Goal: Find specific page/section: Find specific page/section

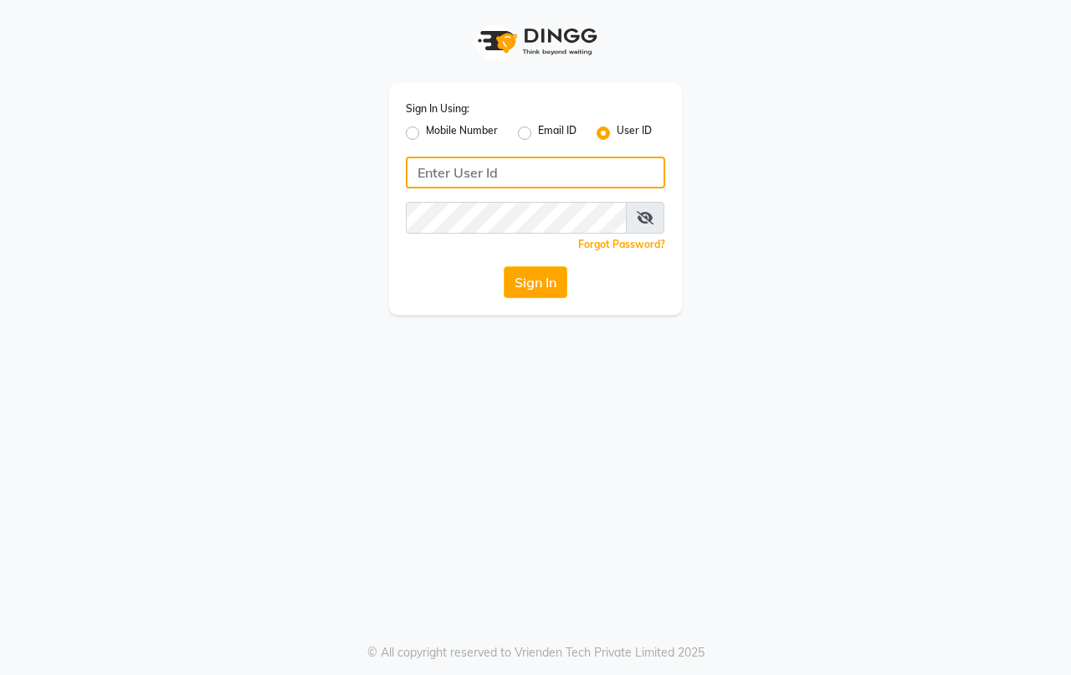
click at [478, 157] on input "Username" at bounding box center [535, 173] width 259 height 32
type input "hairaffairn"
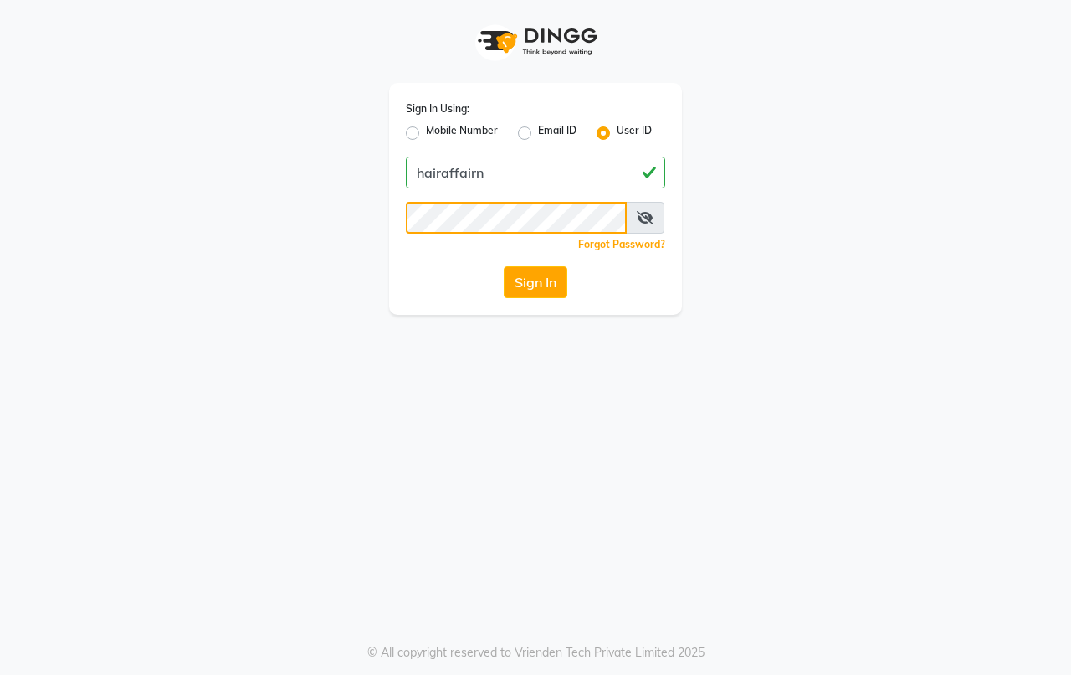
click at [504, 266] on button "Sign In" at bounding box center [536, 282] width 64 height 32
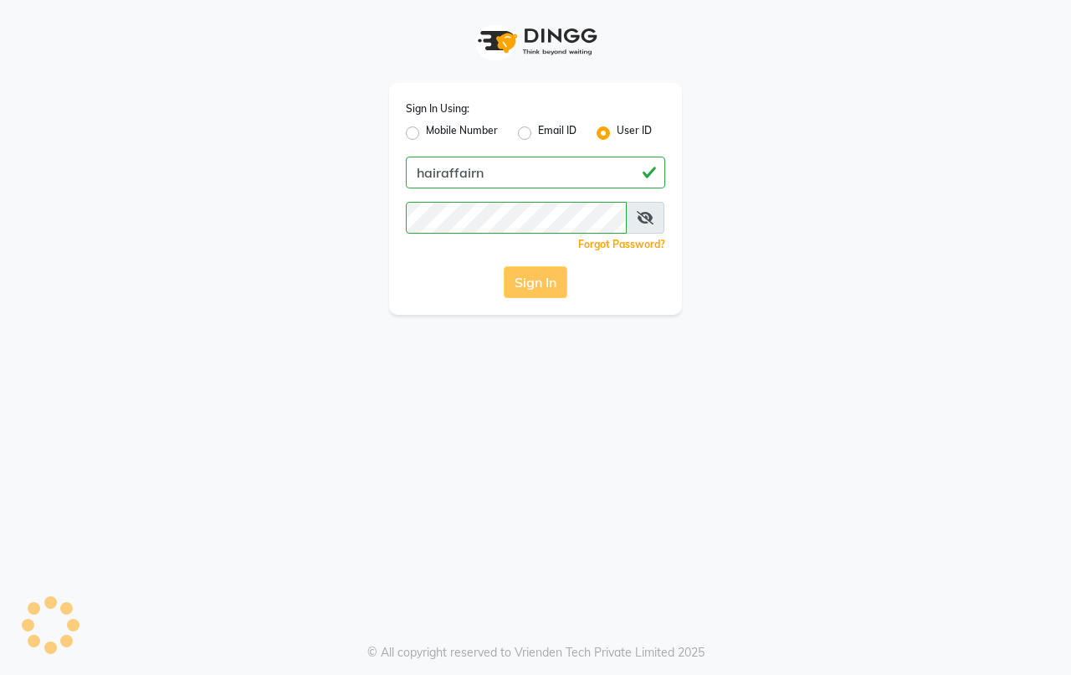
click at [523, 282] on div "Sign In" at bounding box center [535, 282] width 259 height 32
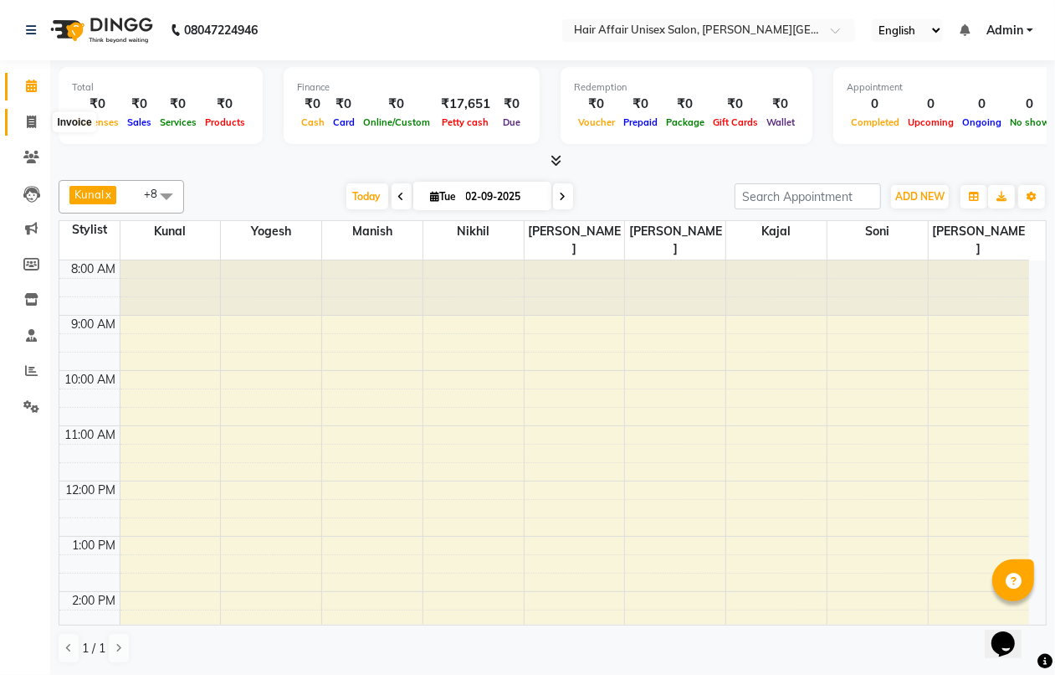
click at [27, 117] on icon at bounding box center [31, 121] width 9 height 13
select select "service"
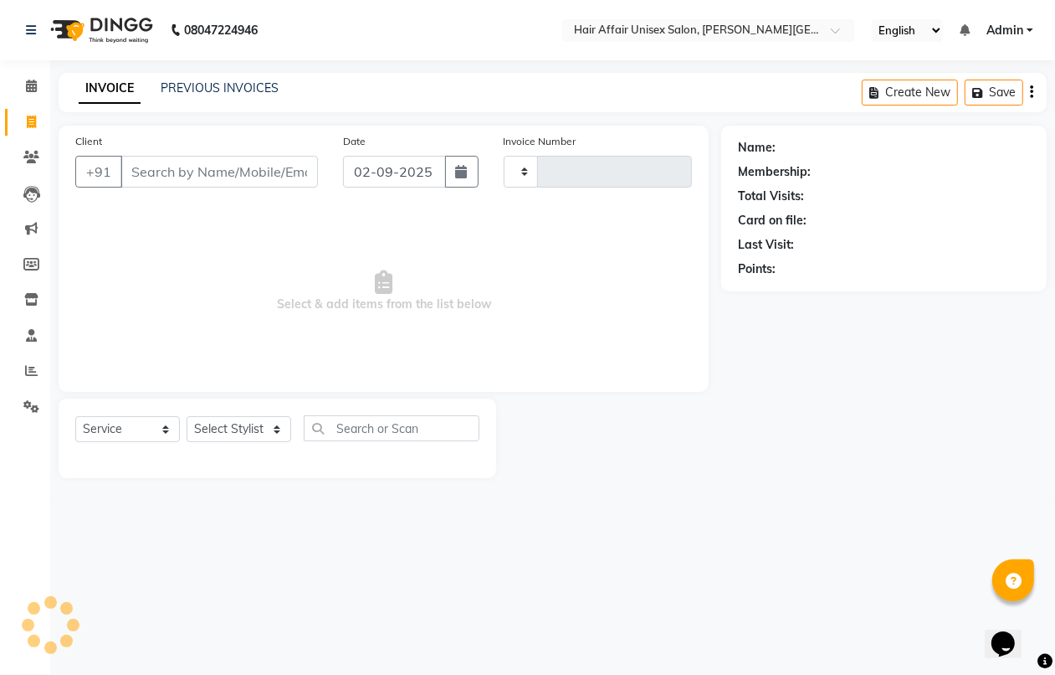
type input "1724"
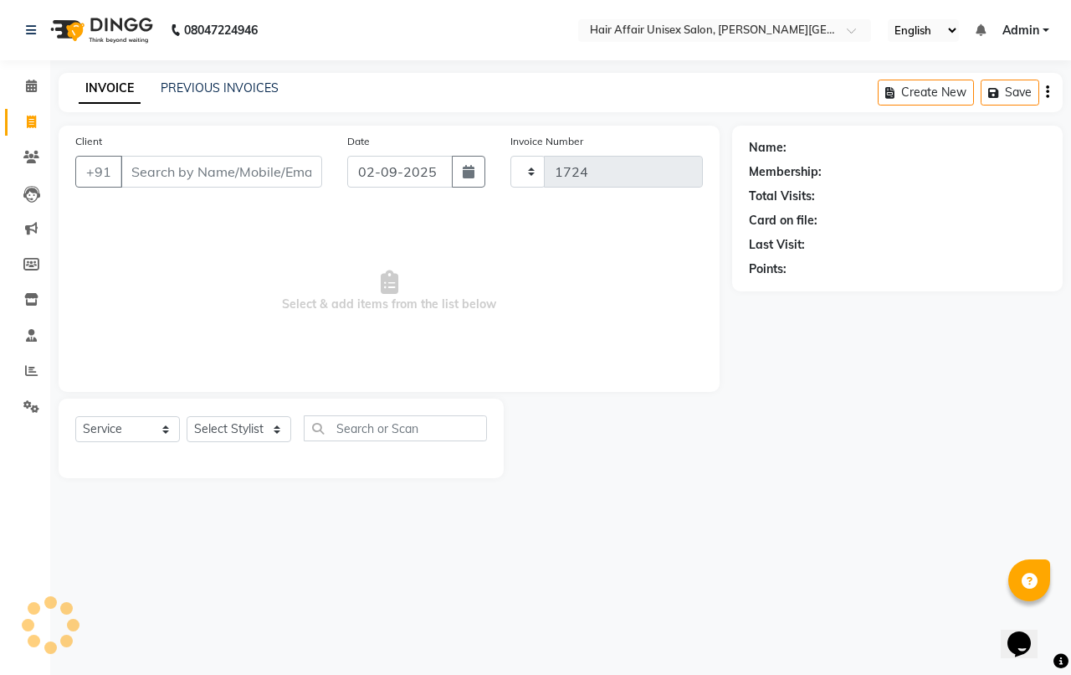
select select "6225"
click at [35, 166] on span at bounding box center [31, 157] width 29 height 19
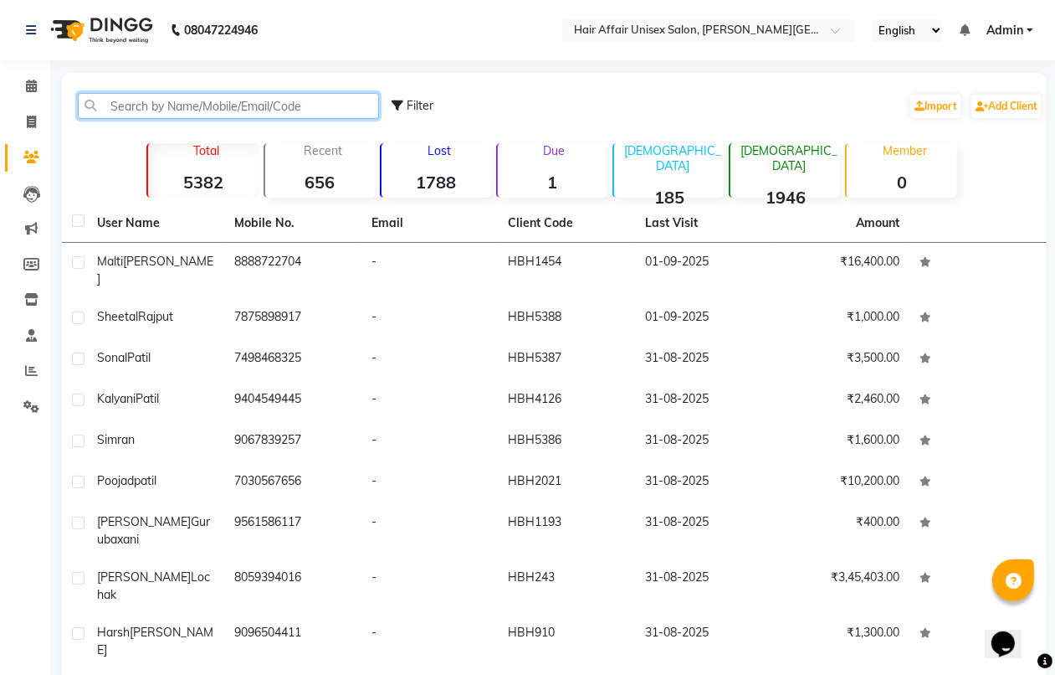
click at [162, 113] on input "text" at bounding box center [228, 106] width 301 height 26
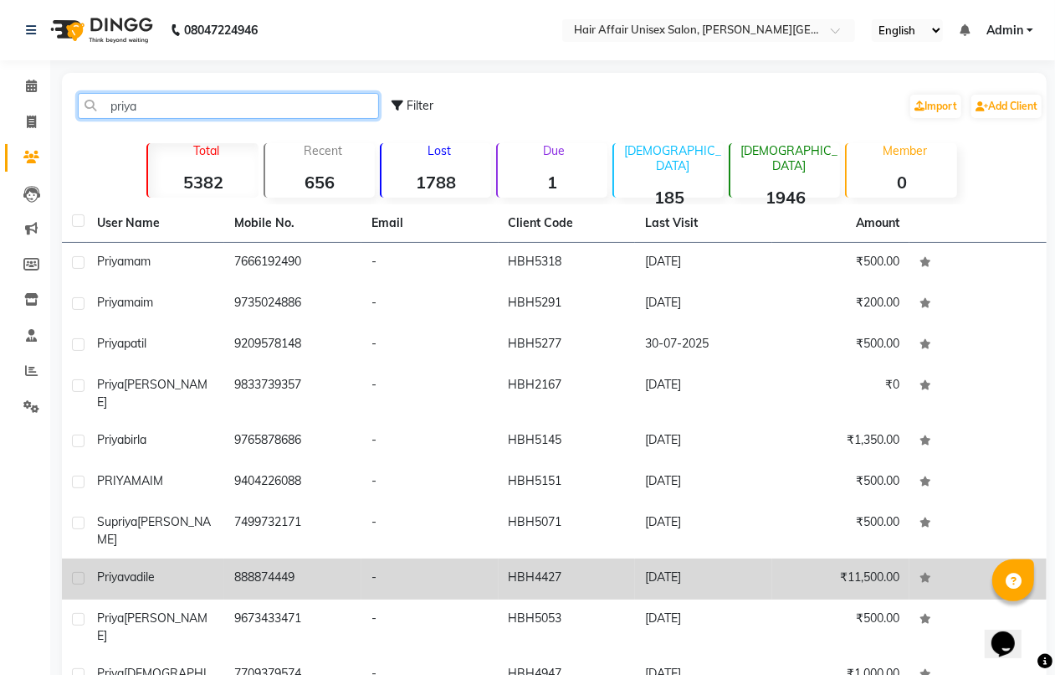
type input "priya"
click at [208, 568] on div "priya vadile" at bounding box center [155, 577] width 117 height 18
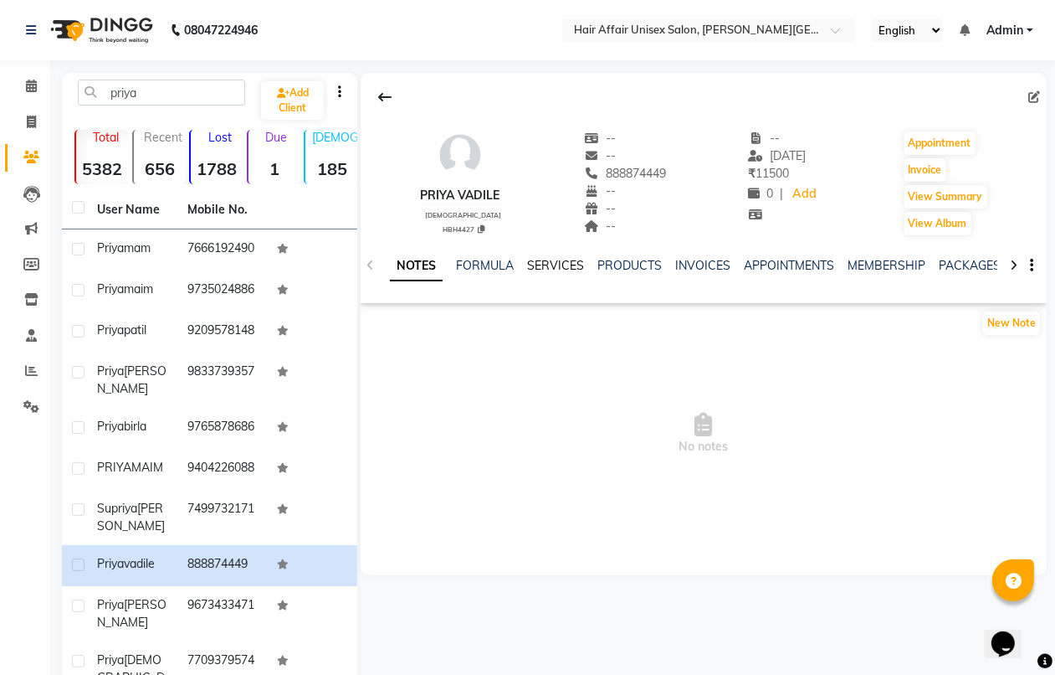
click at [562, 261] on link "SERVICES" at bounding box center [555, 265] width 57 height 15
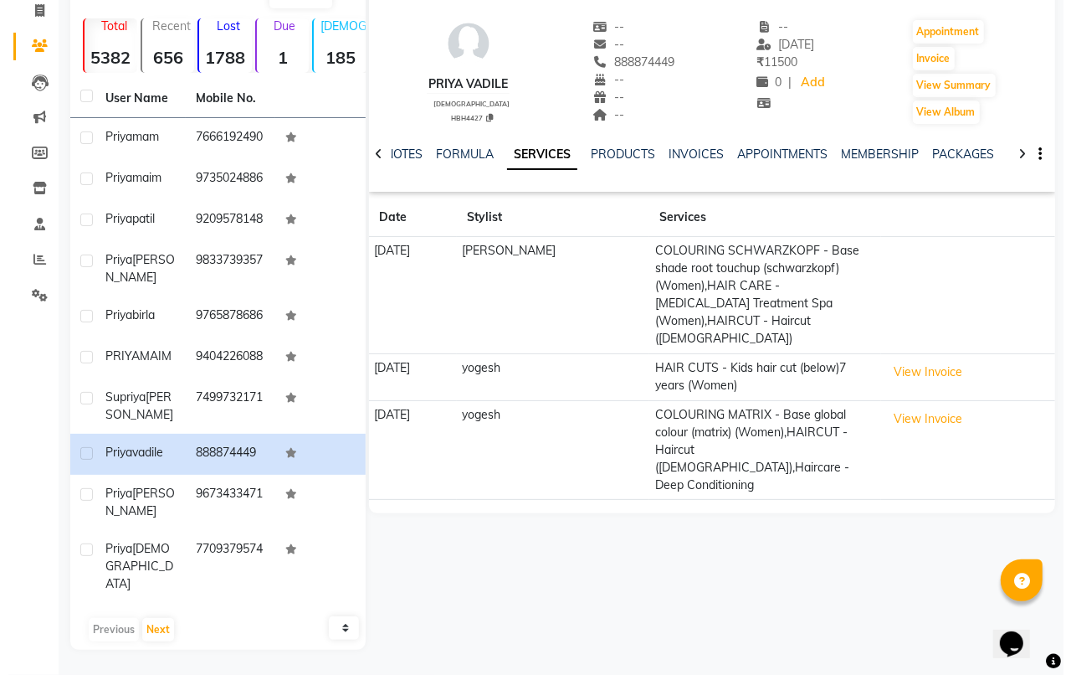
scroll to position [164, 0]
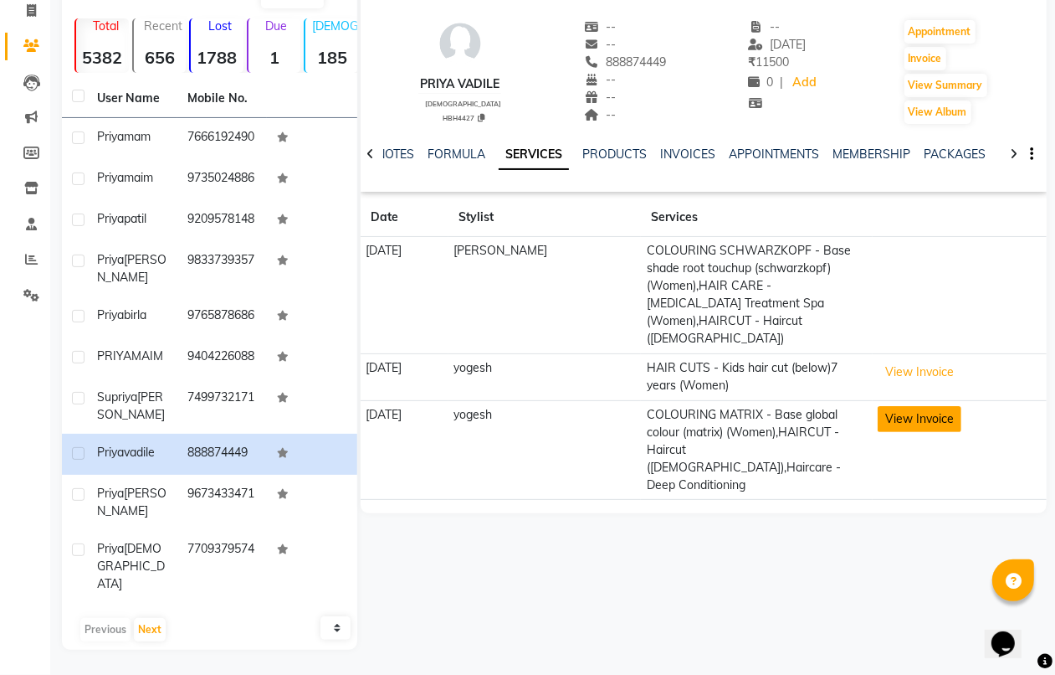
click at [879, 406] on button "View Invoice" at bounding box center [920, 419] width 84 height 26
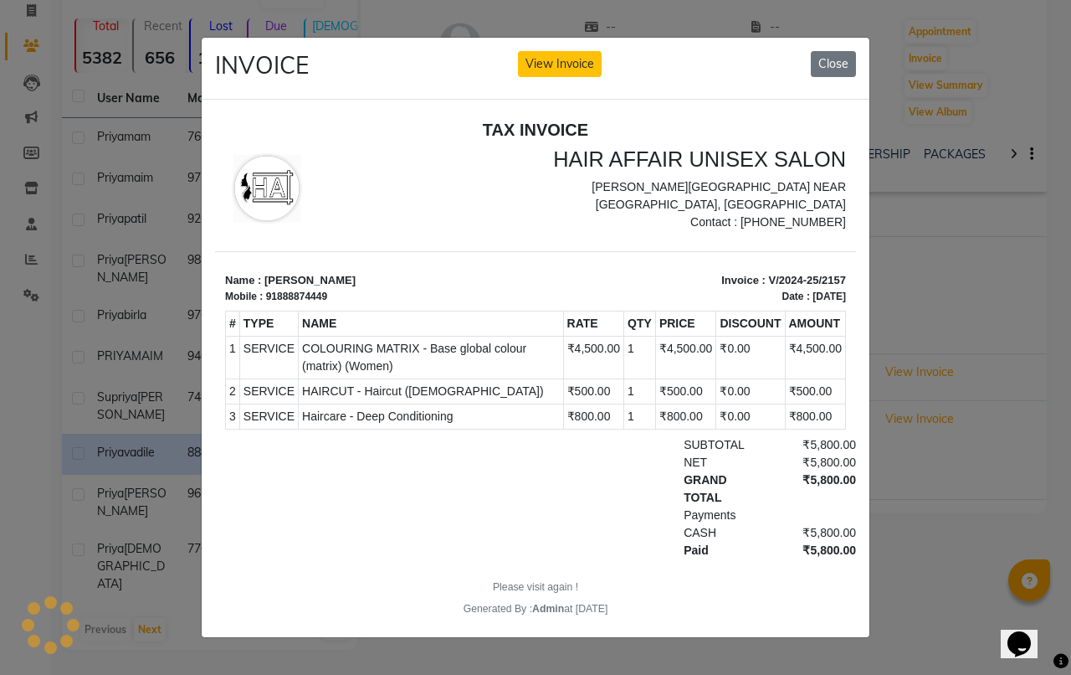
scroll to position [0, 0]
click at [835, 52] on button "Close" at bounding box center [833, 64] width 45 height 26
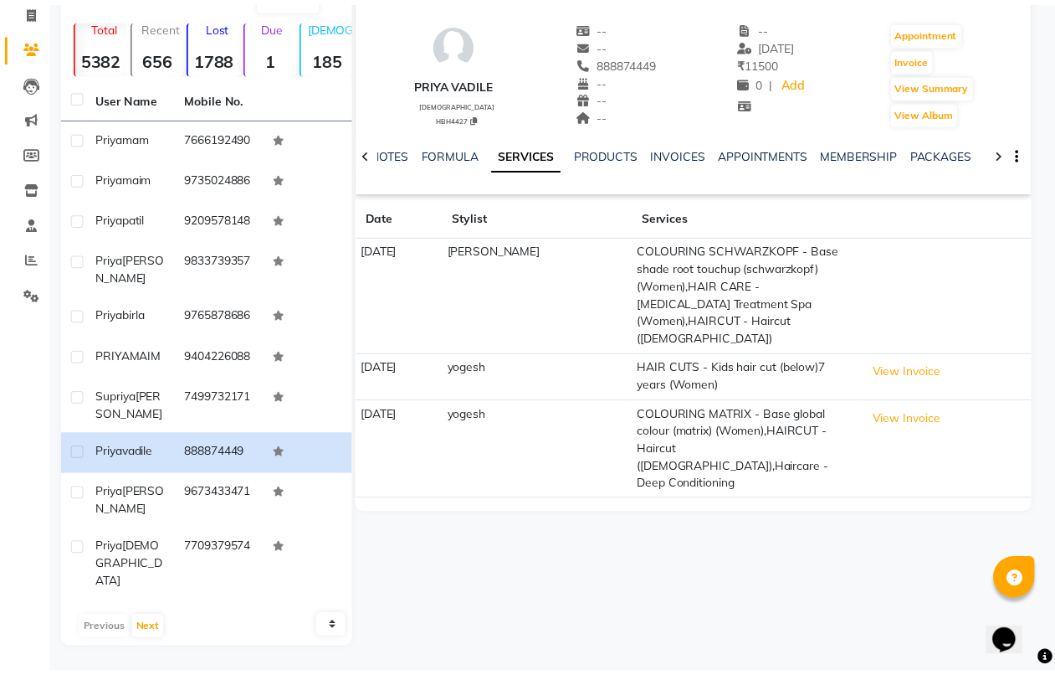
scroll to position [64, 0]
